Goal: Information Seeking & Learning: Learn about a topic

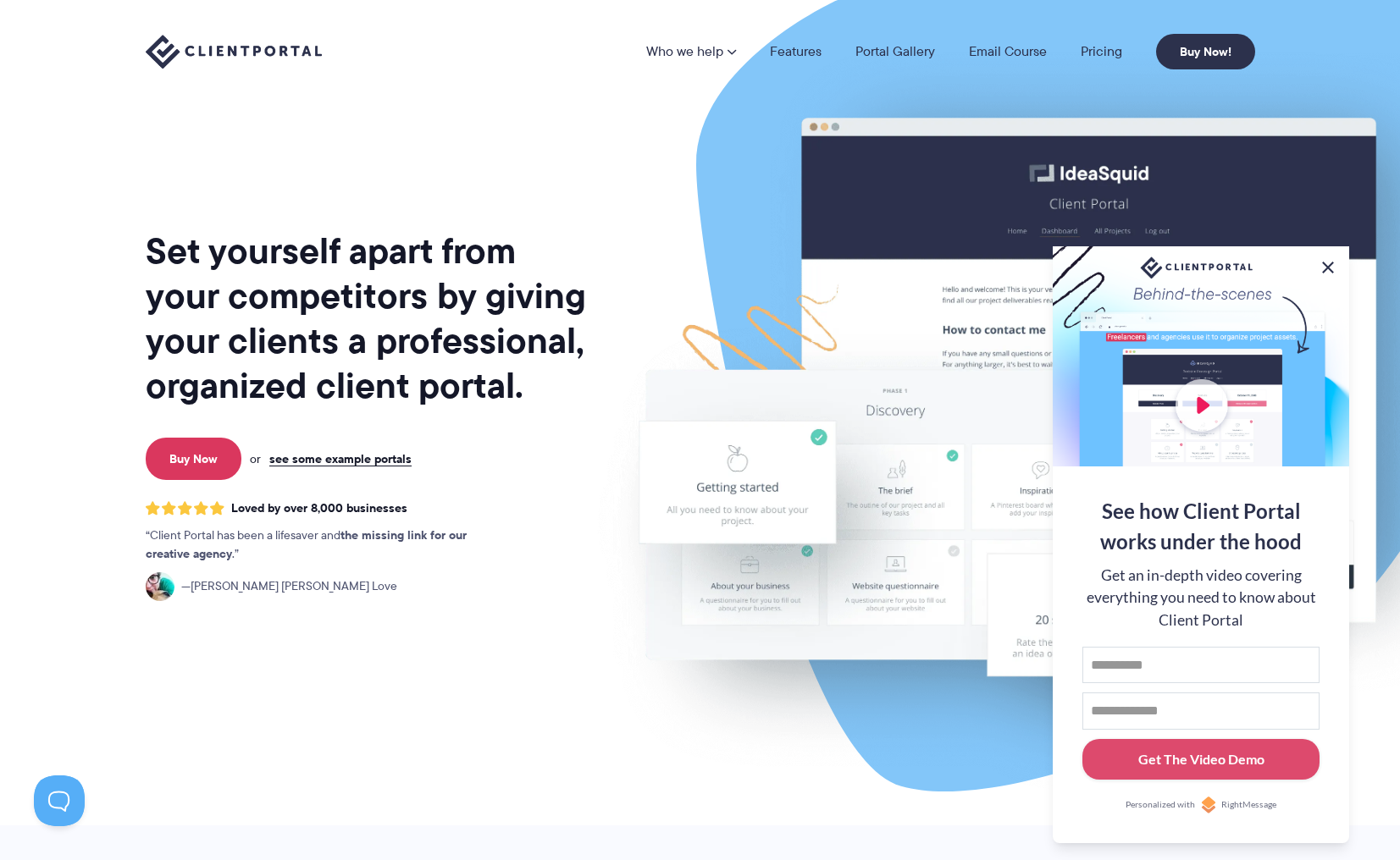
click at [1331, 263] on button at bounding box center [1327, 267] width 20 height 20
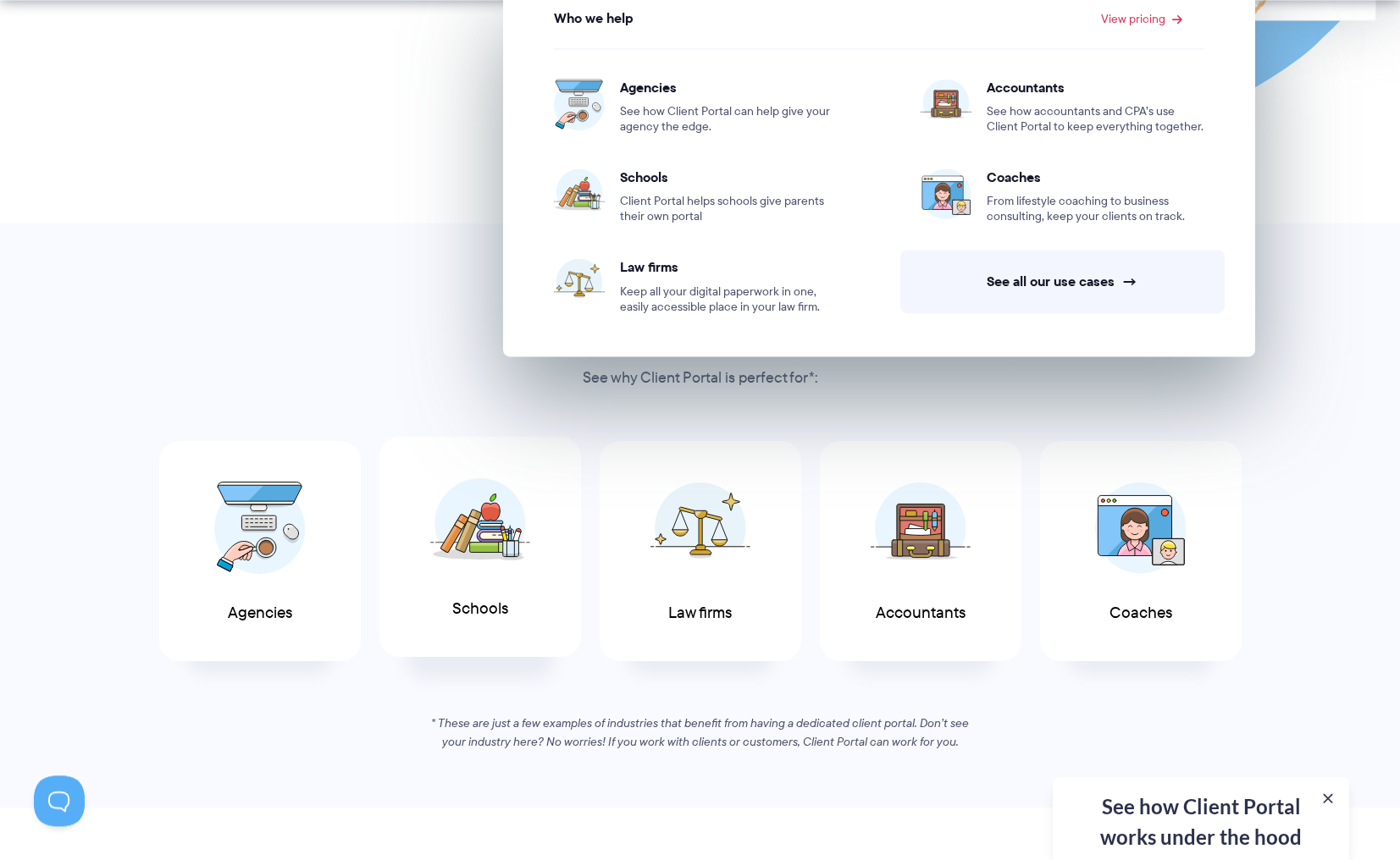
scroll to position [604, 0]
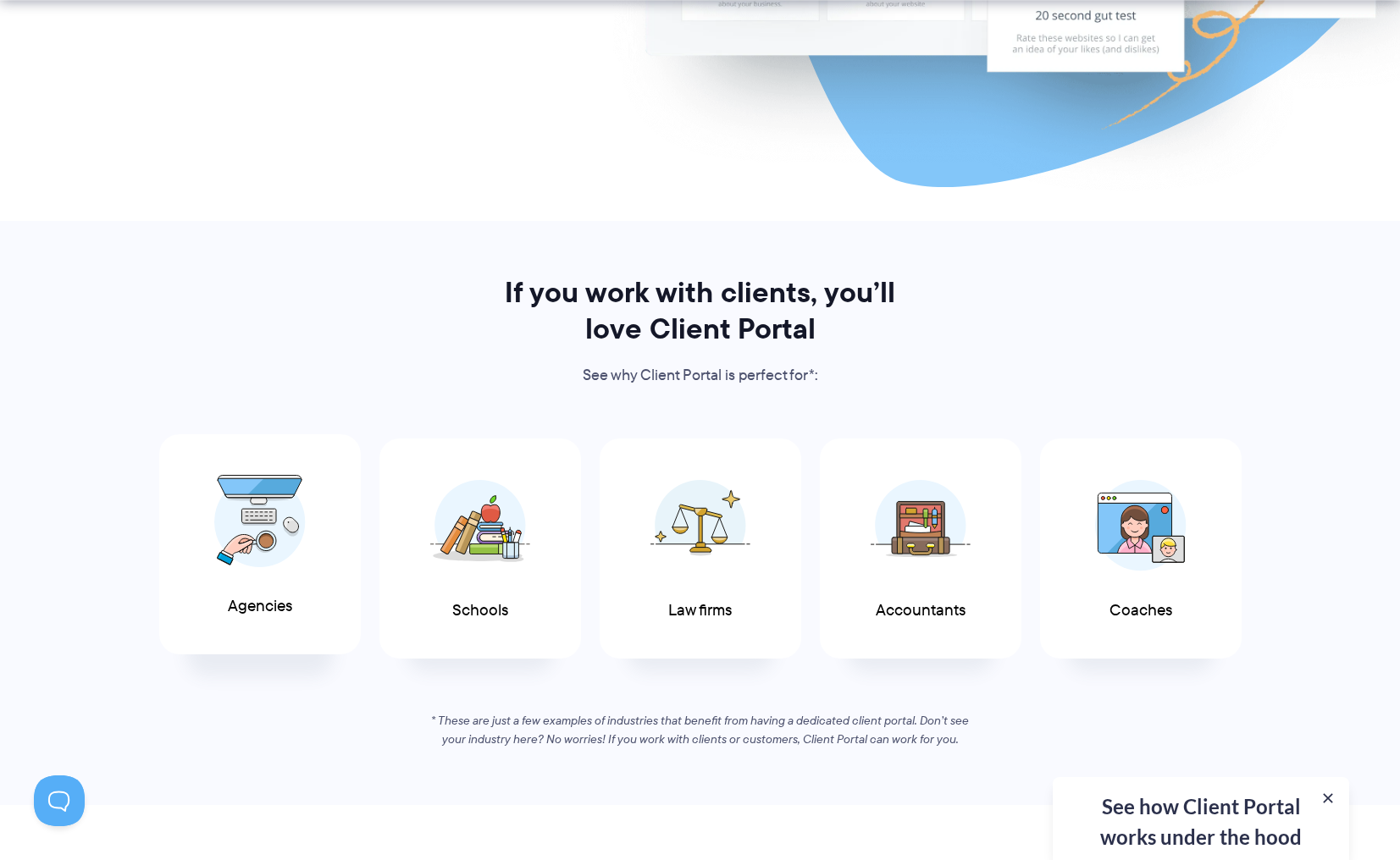
click at [267, 485] on img at bounding box center [260, 521] width 91 height 93
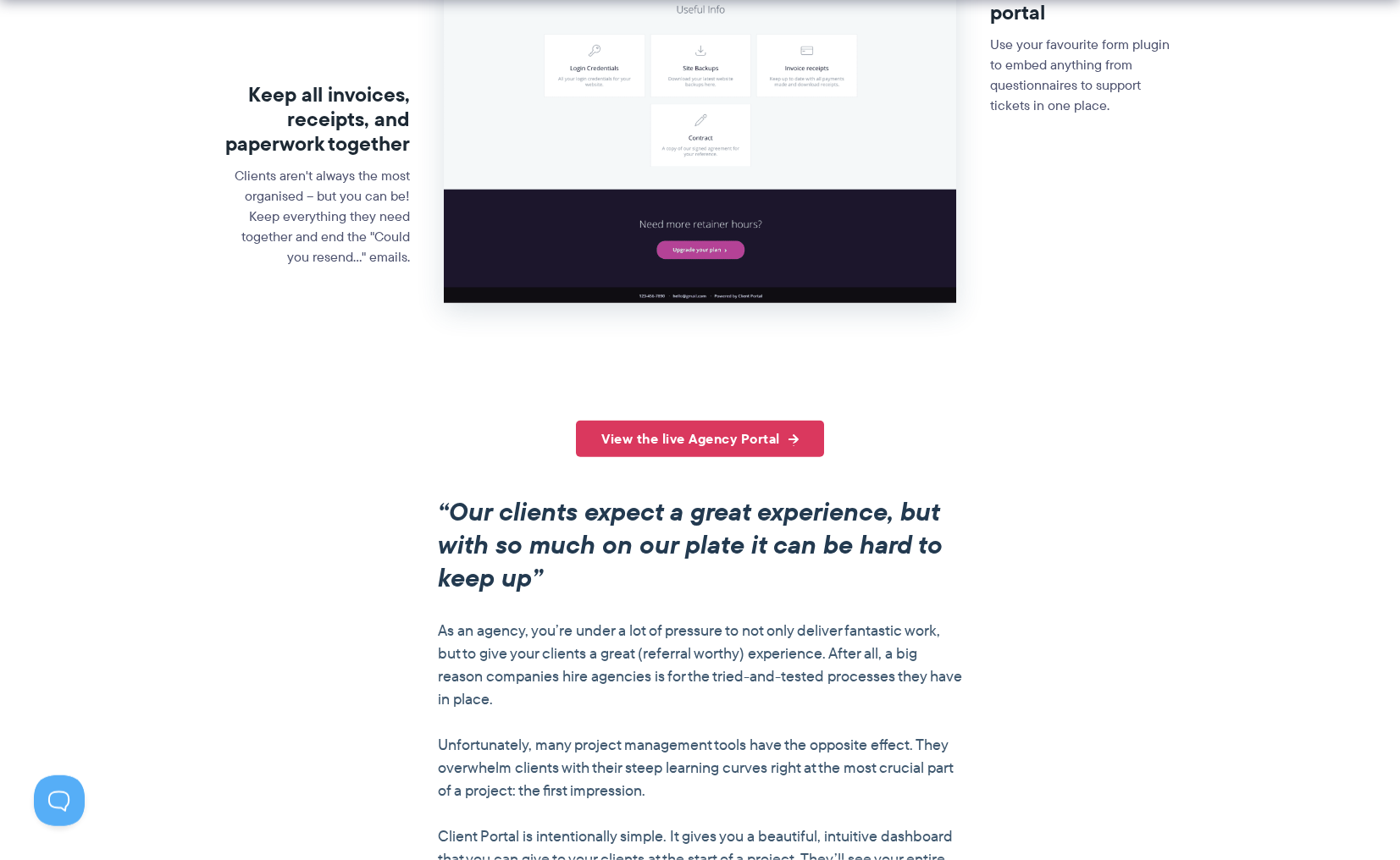
scroll to position [950, 0]
click at [692, 456] on link "View the live Agency Portal" at bounding box center [700, 439] width 248 height 37
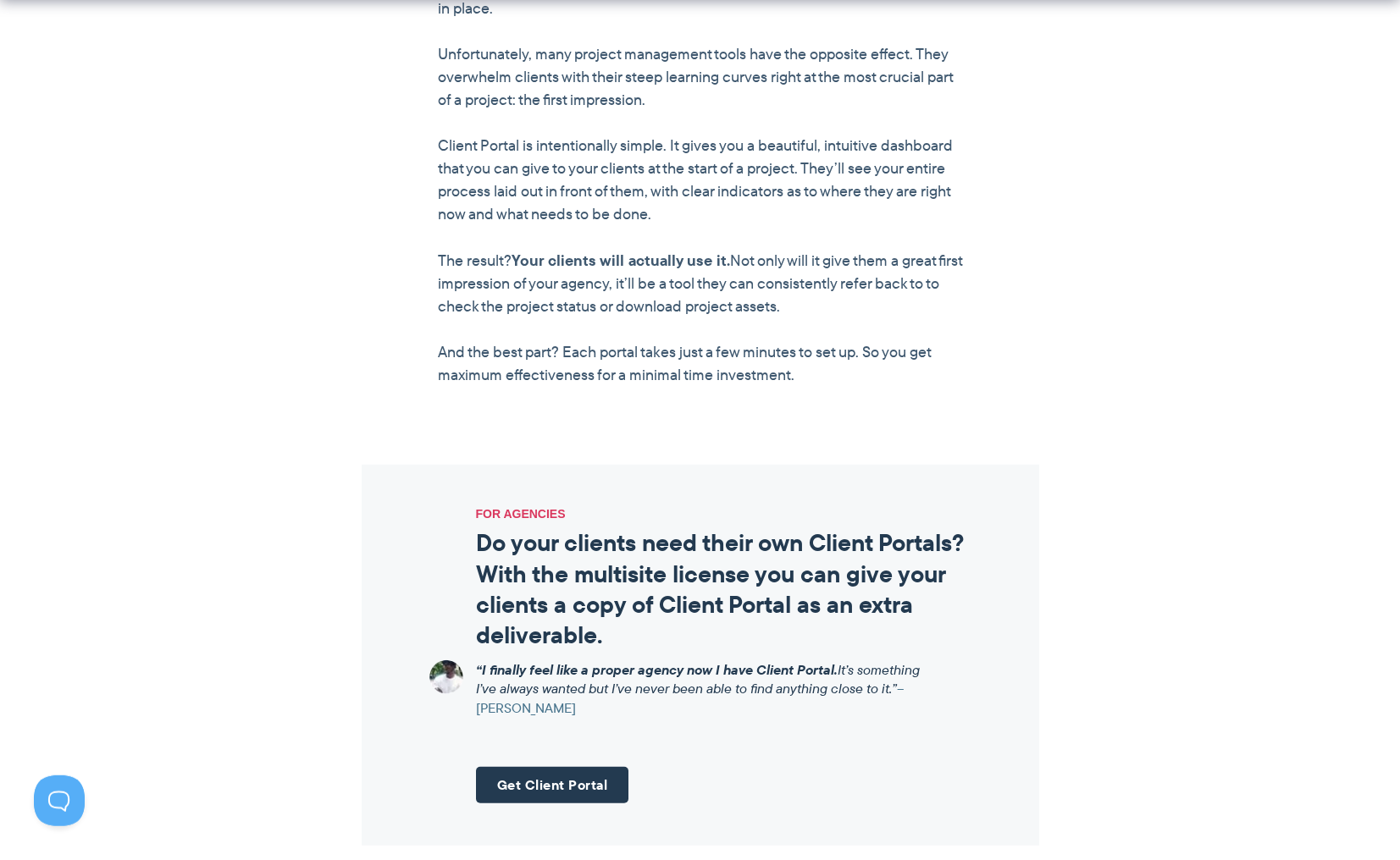
scroll to position [1641, 0]
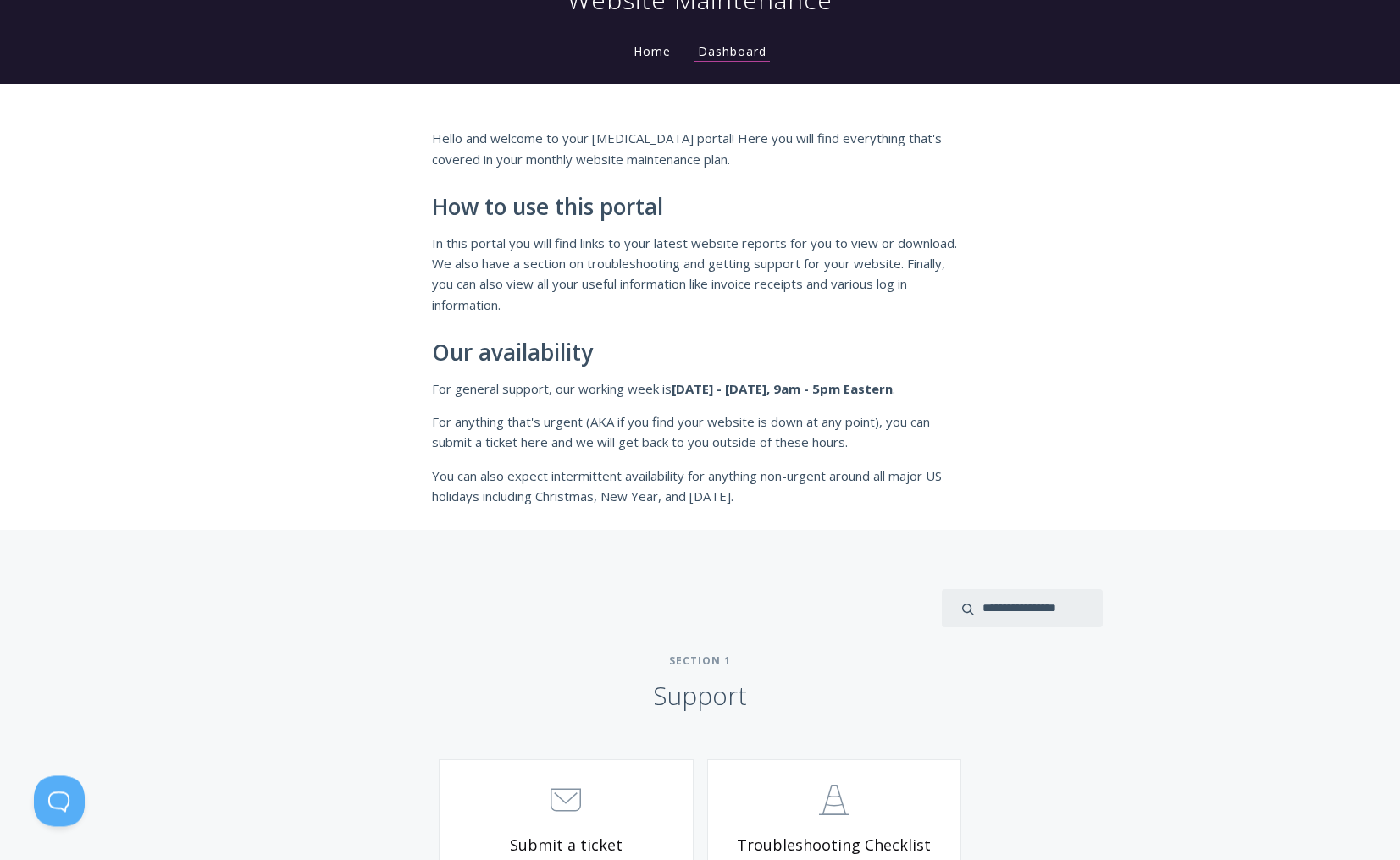
scroll to position [166, 0]
